Goal: Task Accomplishment & Management: Manage account settings

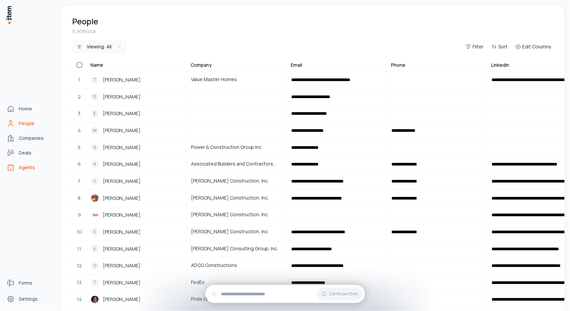
click at [16, 168] on link "Agents" at bounding box center [29, 167] width 51 height 13
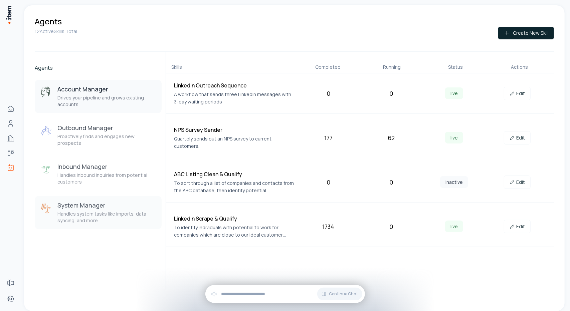
click at [116, 211] on p "Handles system tasks like imports, data syncing, and more" at bounding box center [106, 217] width 99 height 13
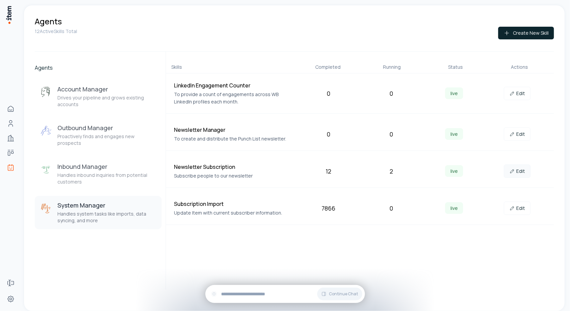
click at [521, 174] on link "Edit" at bounding box center [517, 171] width 27 height 13
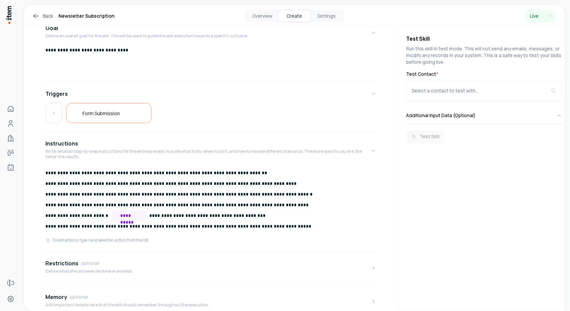
scroll to position [100, 0]
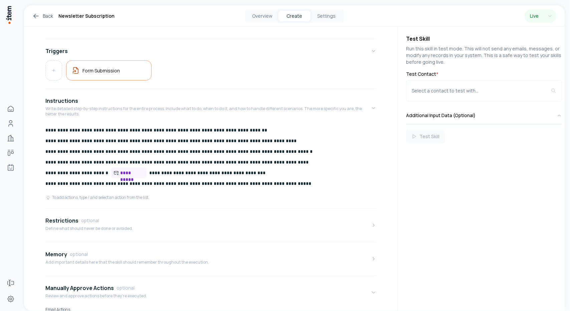
click at [336, 77] on div "Form Submission" at bounding box center [210, 70] width 331 height 20
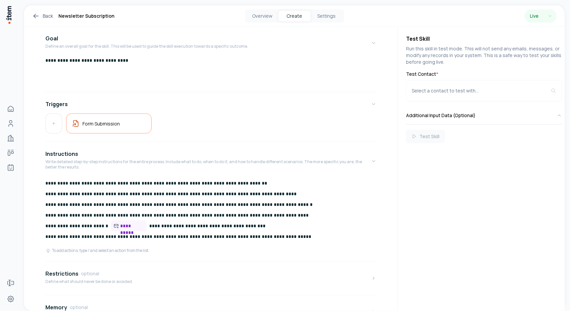
scroll to position [0, 0]
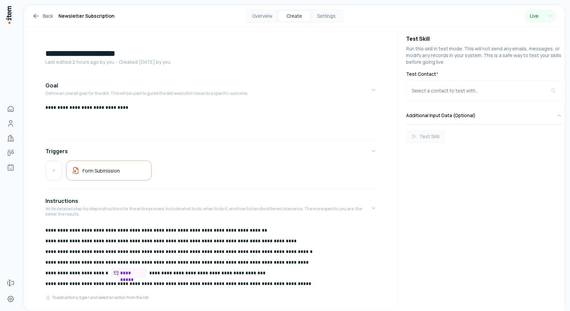
click at [36, 8] on div "Back Newsletter Subscription Overview Create Settings Live" at bounding box center [294, 15] width 541 height 21
click at [39, 13] on icon at bounding box center [36, 16] width 8 height 8
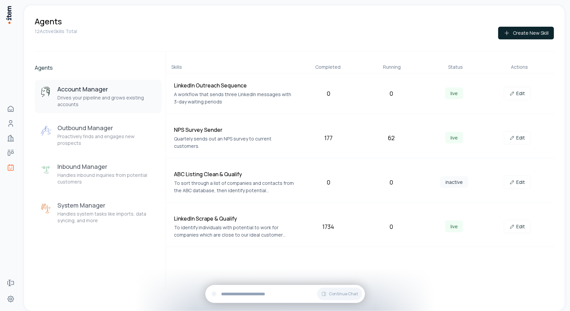
click at [371, 35] on div "12 Active Skills Total Create New Skill" at bounding box center [294, 39] width 519 height 25
click at [361, 38] on div "12 Active Skills Total Create New Skill" at bounding box center [294, 39] width 519 height 25
click at [371, 36] on div "12 Active Skills Total Create New Skill" at bounding box center [294, 39] width 519 height 25
